Goal: Unclear

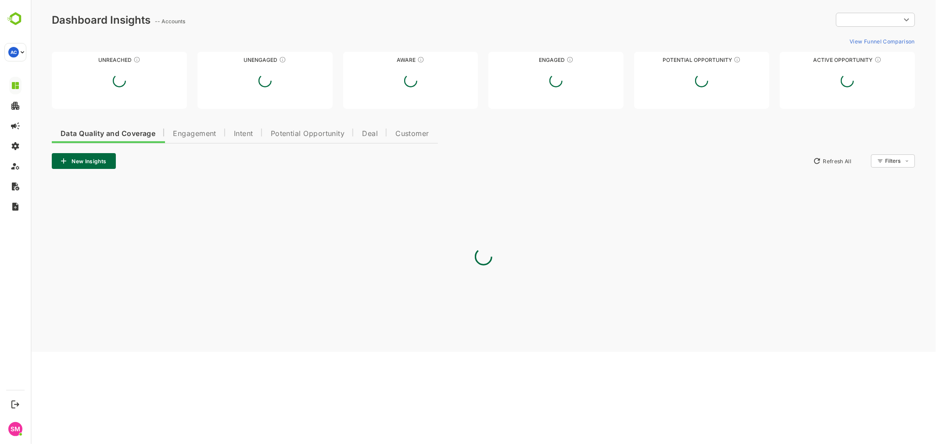
type input "**********"
